Goal: Task Accomplishment & Management: Use online tool/utility

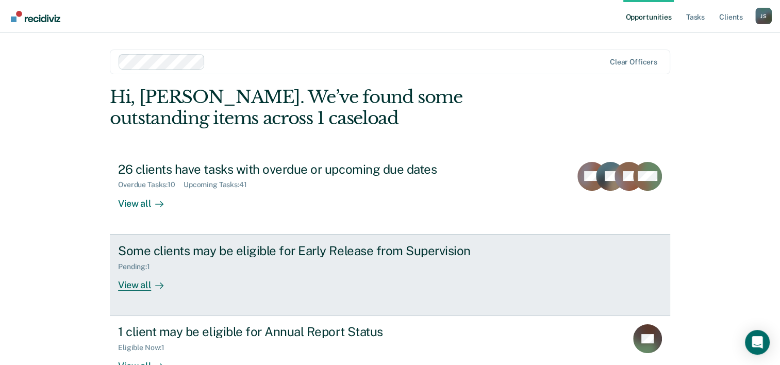
click at [155, 282] on icon at bounding box center [159, 285] width 8 height 8
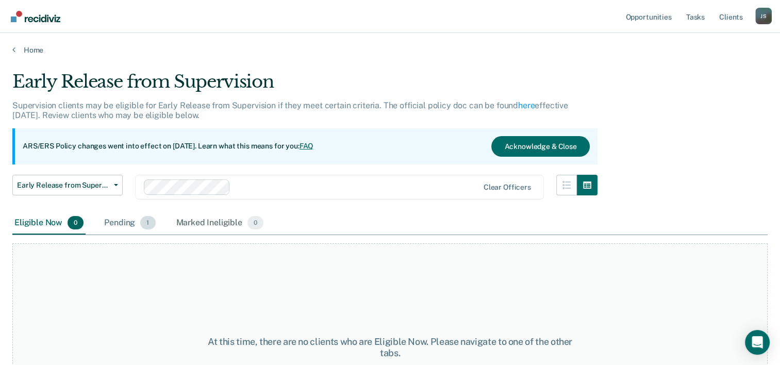
click at [136, 230] on div "Pending 1" at bounding box center [129, 223] width 55 height 23
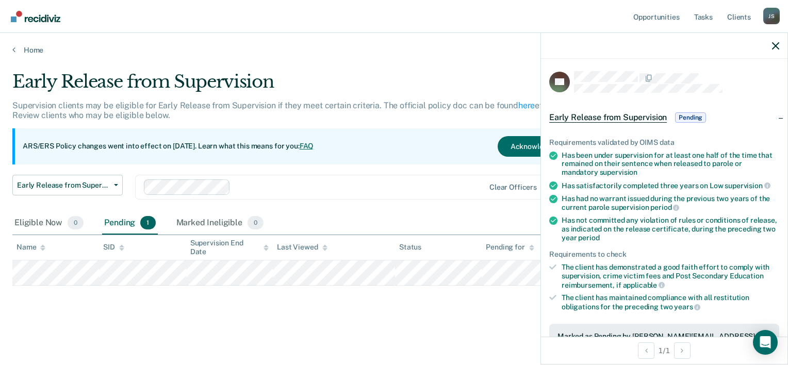
scroll to position [216, 0]
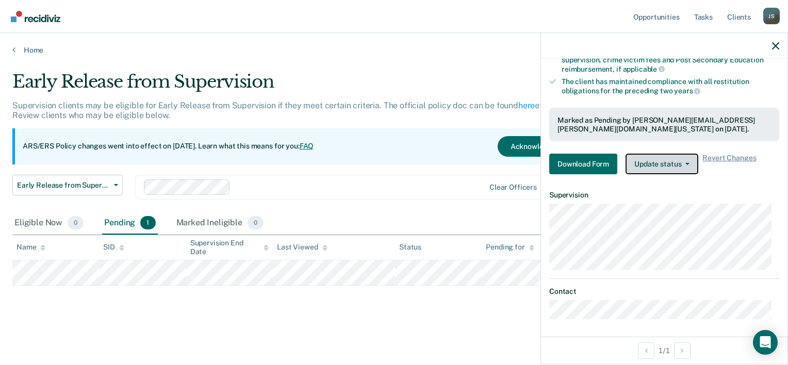
click at [680, 164] on button "Update status" at bounding box center [661, 164] width 73 height 21
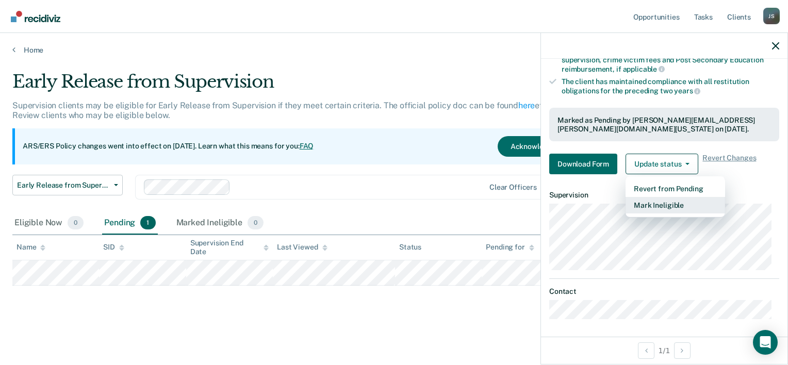
click at [672, 203] on button "Mark Ineligible" at bounding box center [674, 205] width 99 height 16
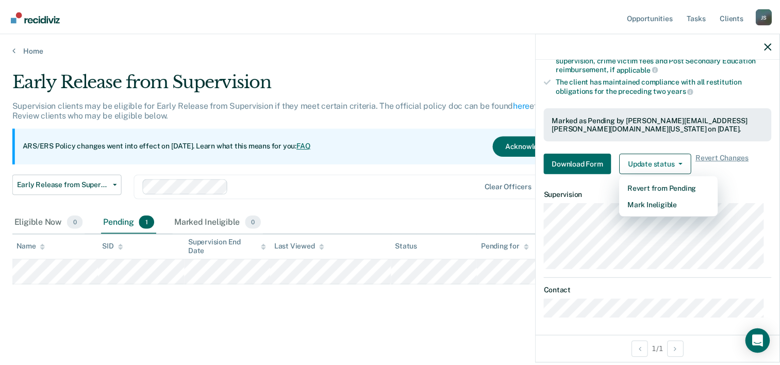
scroll to position [57, 0]
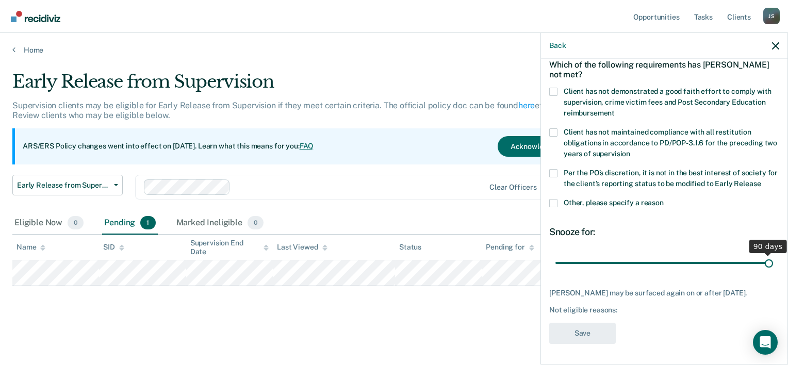
drag, startPoint x: 627, startPoint y: 257, endPoint x: 789, endPoint y: 202, distance: 171.5
type input "90"
click at [773, 254] on input "range" at bounding box center [664, 263] width 218 height 18
click at [554, 169] on span at bounding box center [553, 173] width 8 height 8
click at [760, 180] on input "Per the PO’s discretion, it is not in the best interest of society for the clie…" at bounding box center [760, 180] width 0 height 0
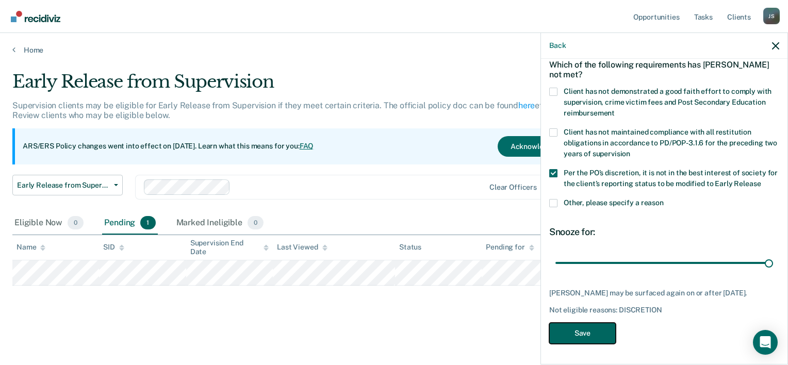
click at [577, 334] on button "Save" at bounding box center [582, 333] width 66 height 21
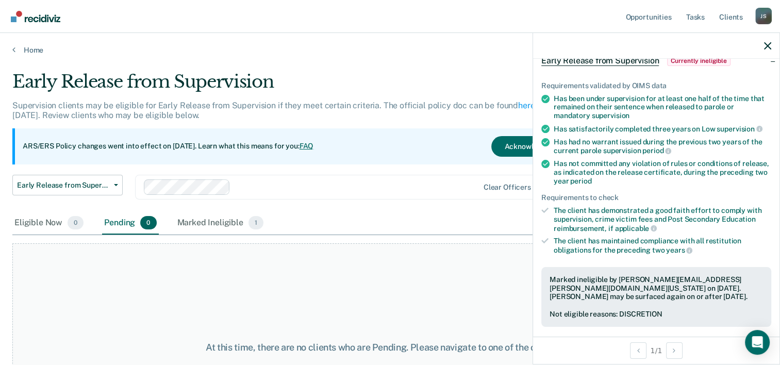
scroll to position [0, 0]
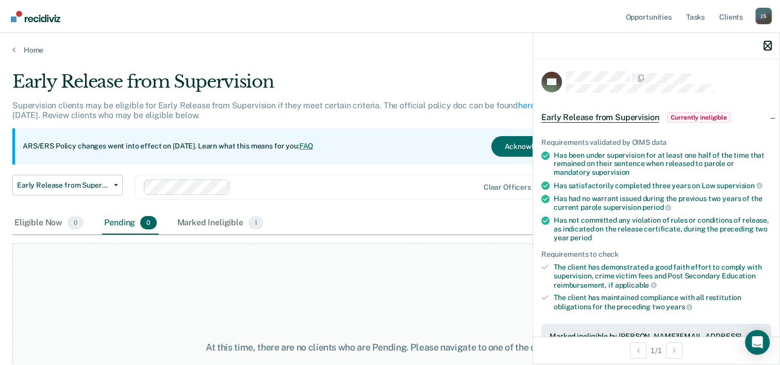
click at [767, 45] on icon "button" at bounding box center [767, 45] width 7 height 7
